Goal: Information Seeking & Learning: Learn about a topic

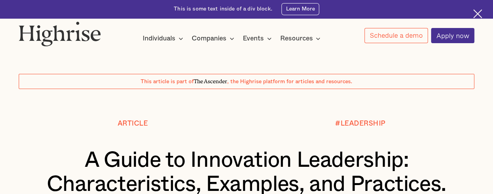
click at [488, 8] on div "This is some text inside of a div block. Learn More" at bounding box center [246, 9] width 493 height 18
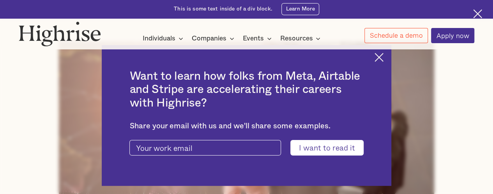
scroll to position [254, 0]
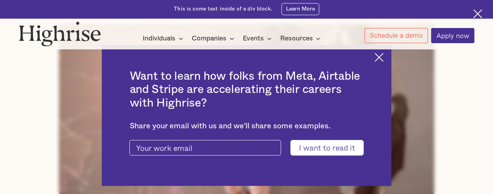
click at [383, 58] on img at bounding box center [378, 57] width 9 height 9
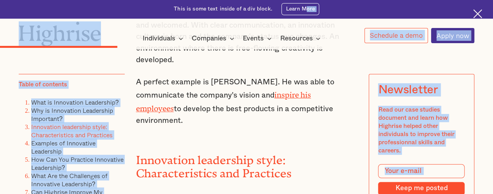
scroll to position [1673, 0]
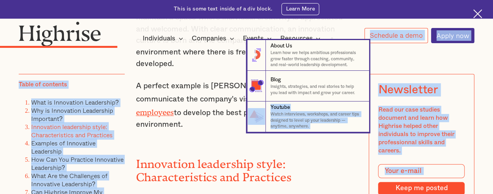
drag, startPoint x: 135, startPoint y: 131, endPoint x: 241, endPoint y: 108, distance: 108.0
click at [225, 106] on nav "8 About Us Learn how we helps ambitious professionals grow faster through coach…" at bounding box center [246, 86] width 492 height 92
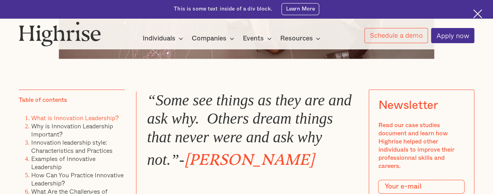
scroll to position [435, 0]
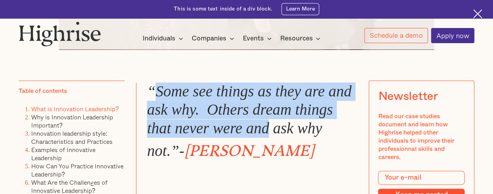
drag, startPoint x: 151, startPoint y: 95, endPoint x: 271, endPoint y: 135, distance: 126.1
click at [271, 135] on em "“Some see things as they are and ask why. Others dream things that never were a…" at bounding box center [249, 121] width 204 height 77
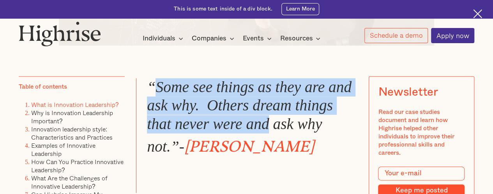
scroll to position [457, 0]
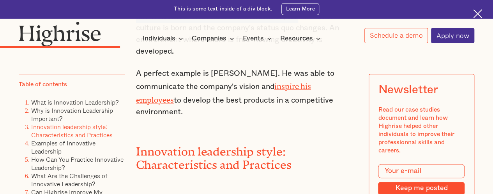
scroll to position [1681, 0]
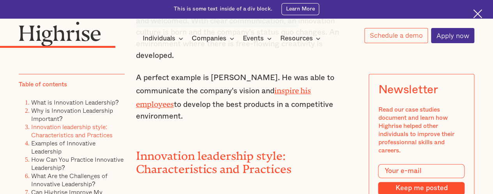
drag, startPoint x: 148, startPoint y: 71, endPoint x: 318, endPoint y: 79, distance: 171.1
copy div "“Lore ips dolors am cons adi eli sed doe. Tempor incid utlabo etdo magna aliq e…"
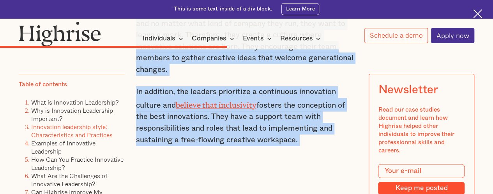
scroll to position [2874, 0]
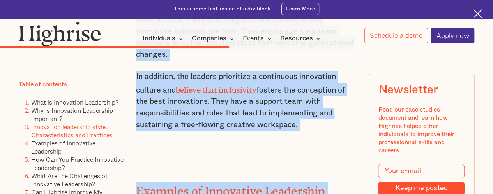
drag, startPoint x: 137, startPoint y: 120, endPoint x: 322, endPoint y: 88, distance: 187.7
copy div "A leader who enables and promotes innovation possesses some key characteristics…"
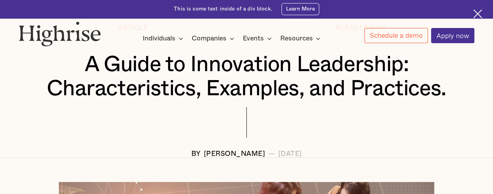
scroll to position [0, 0]
